Goal: Task Accomplishment & Management: Use online tool/utility

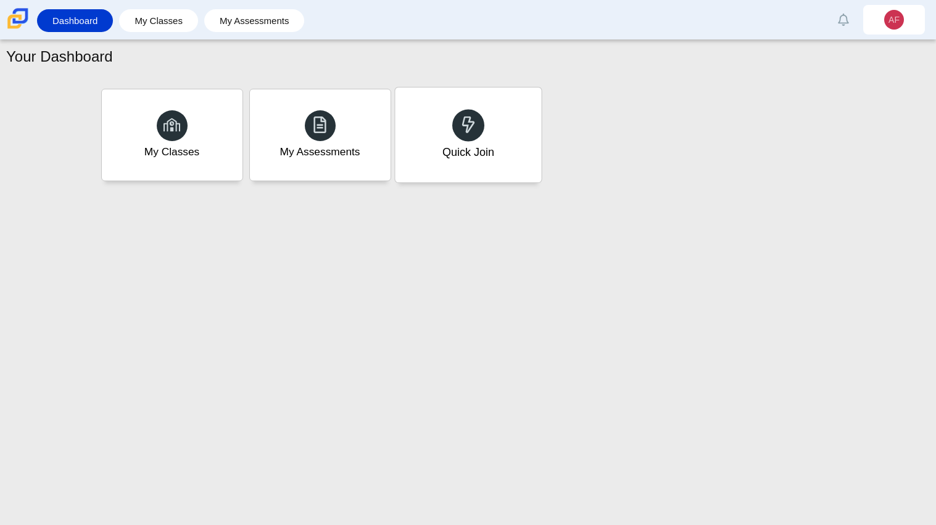
click at [466, 151] on div "Quick Join" at bounding box center [468, 152] width 52 height 16
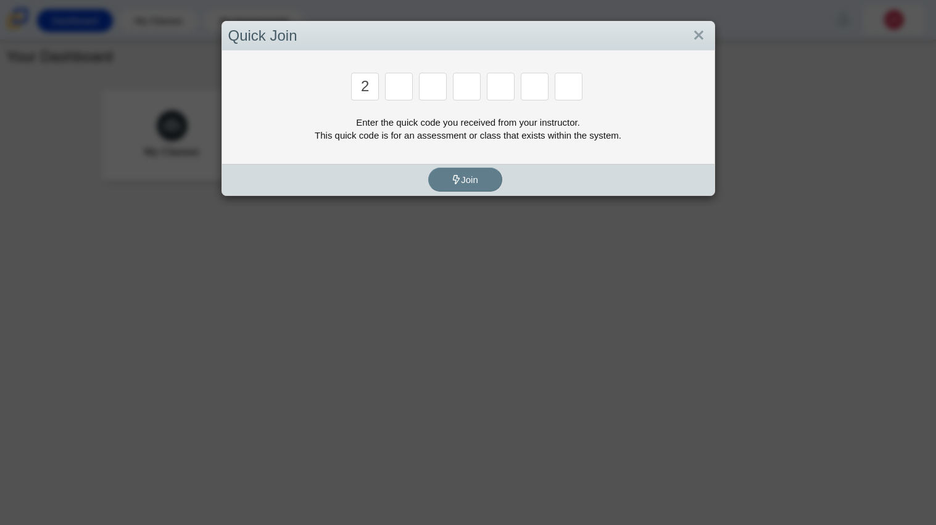
type input "2"
type input "c"
type input "u"
type input "p"
type input "s"
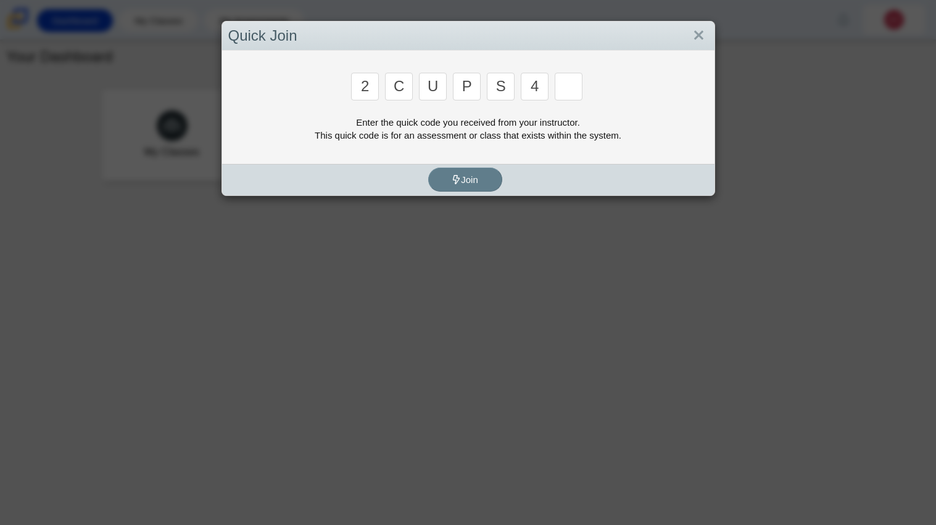
type input "4"
type input "a"
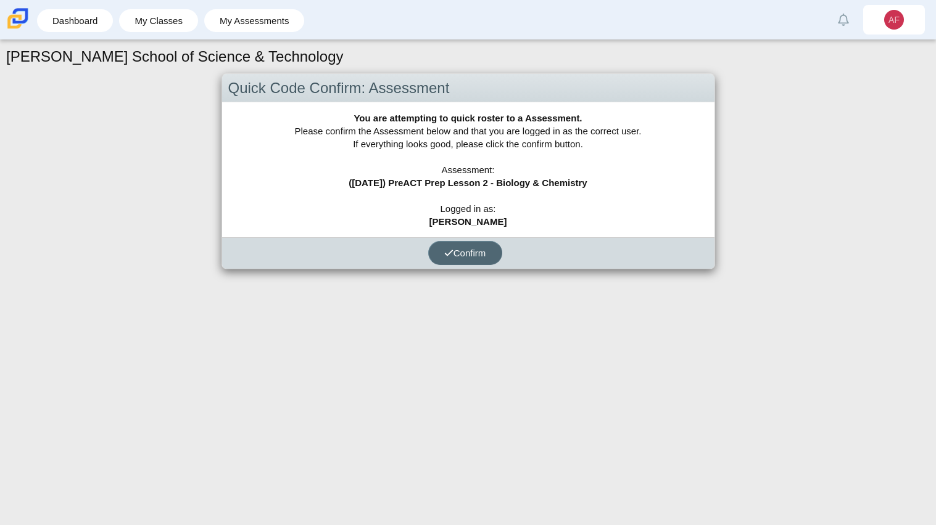
click at [464, 255] on span "Confirm" at bounding box center [465, 253] width 42 height 10
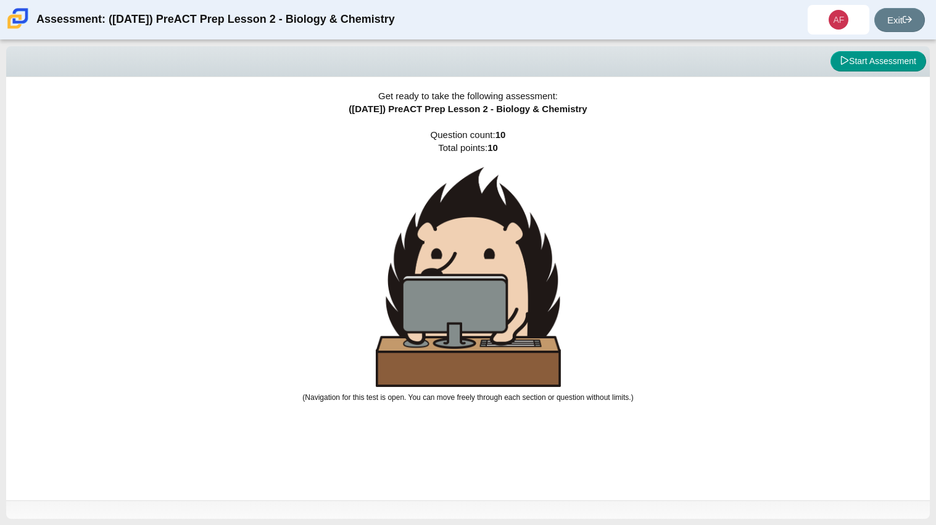
click at [858, 41] on div "Viewing Question 0 of 10 in Pacing Mode Start Assessment Get ready to take the …" at bounding box center [468, 282] width 936 height 485
click at [865, 64] on button "Start Assessment" at bounding box center [878, 61] width 96 height 21
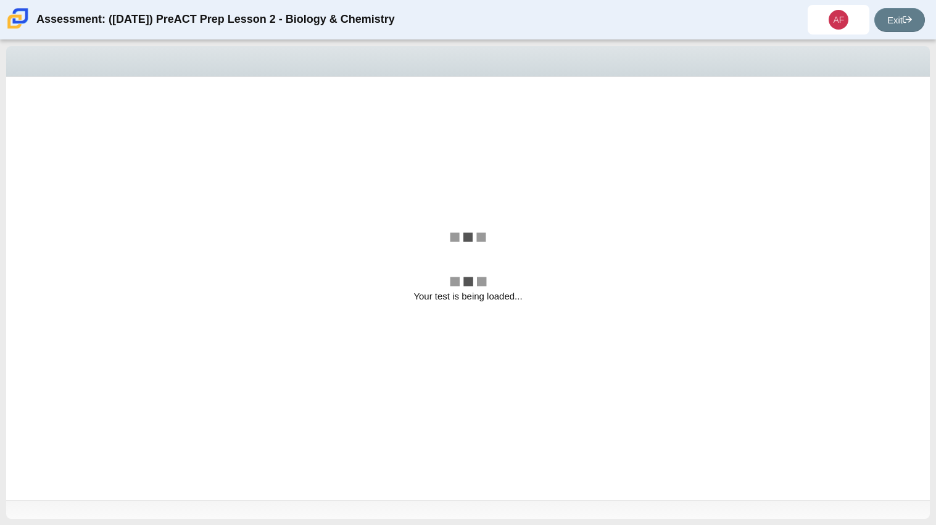
select select "88c27e0d-eae0-4ba9-ac20-9160ce6547ef"
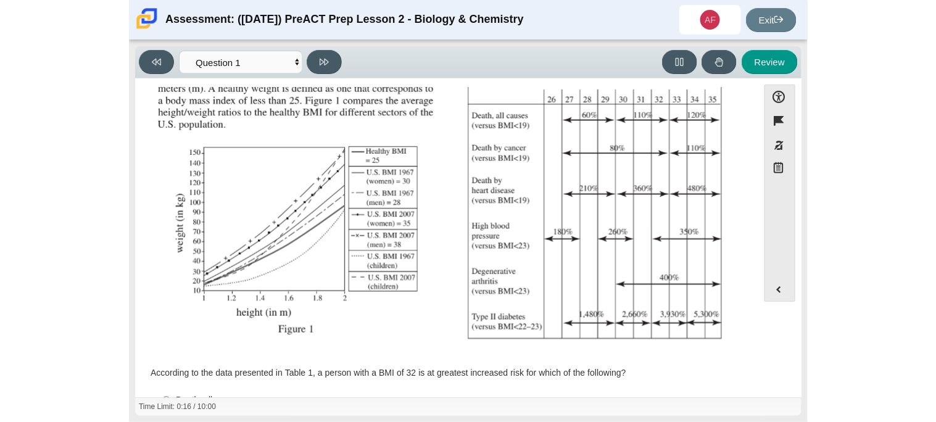
scroll to position [155, 0]
